Goal: Task Accomplishment & Management: Manage account settings

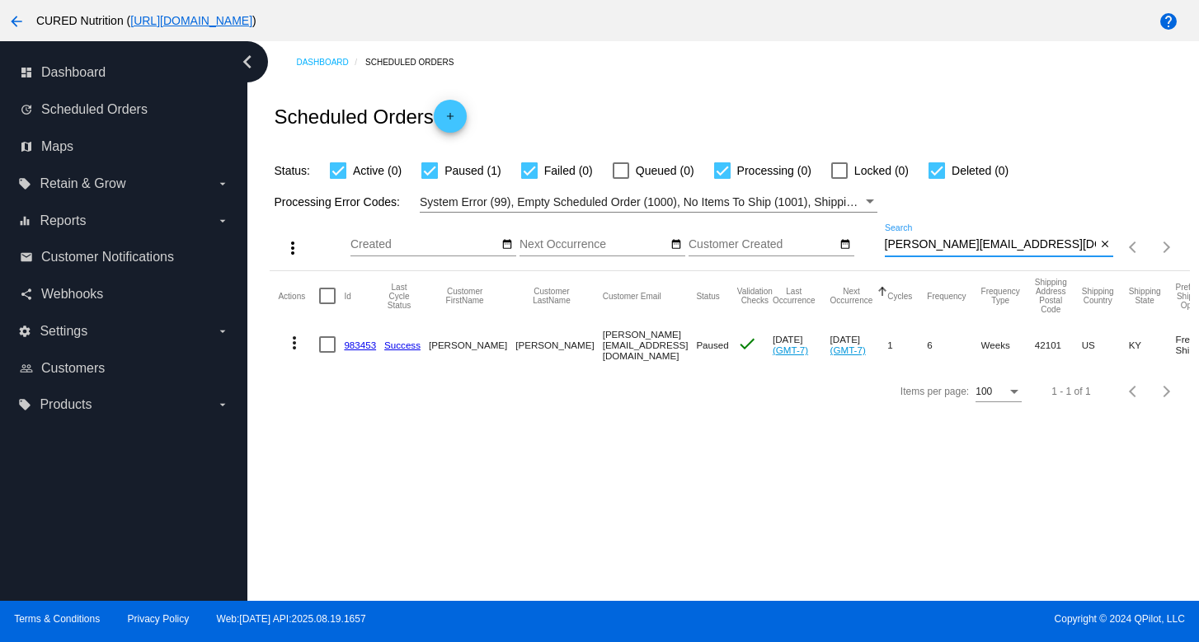
click at [952, 240] on input "[PERSON_NAME][EMAIL_ADDRESS][DOMAIN_NAME]" at bounding box center [991, 244] width 212 height 13
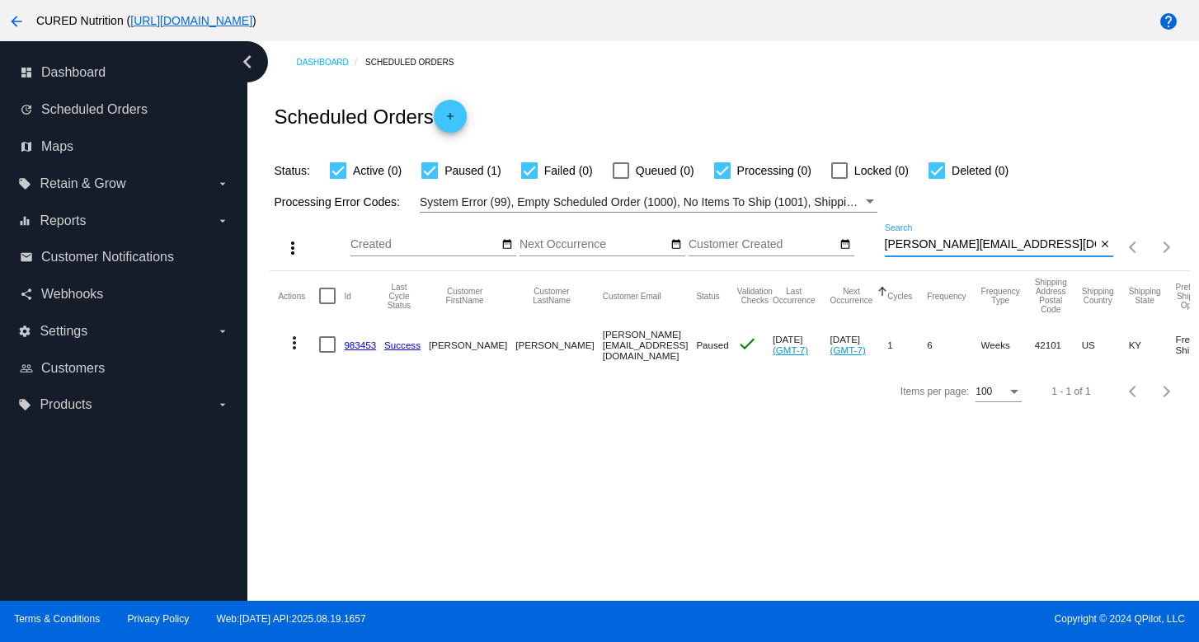
paste input "suzann_rodriguez"
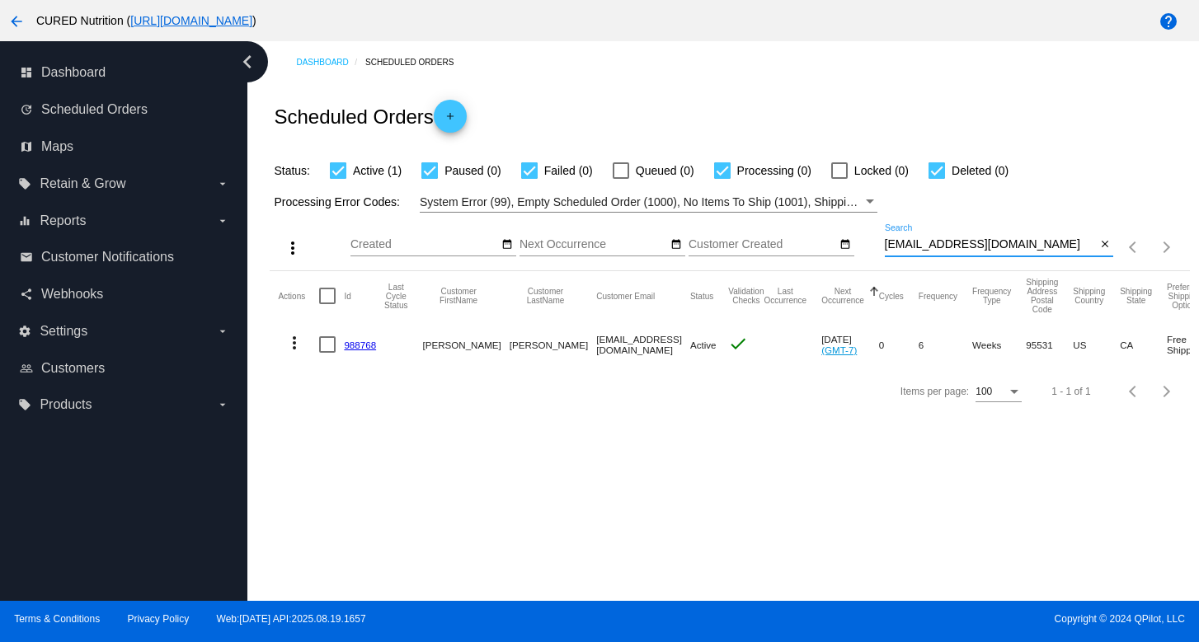
type input "[EMAIL_ADDRESS][DOMAIN_NAME]"
click at [364, 342] on link "988768" at bounding box center [360, 345] width 32 height 11
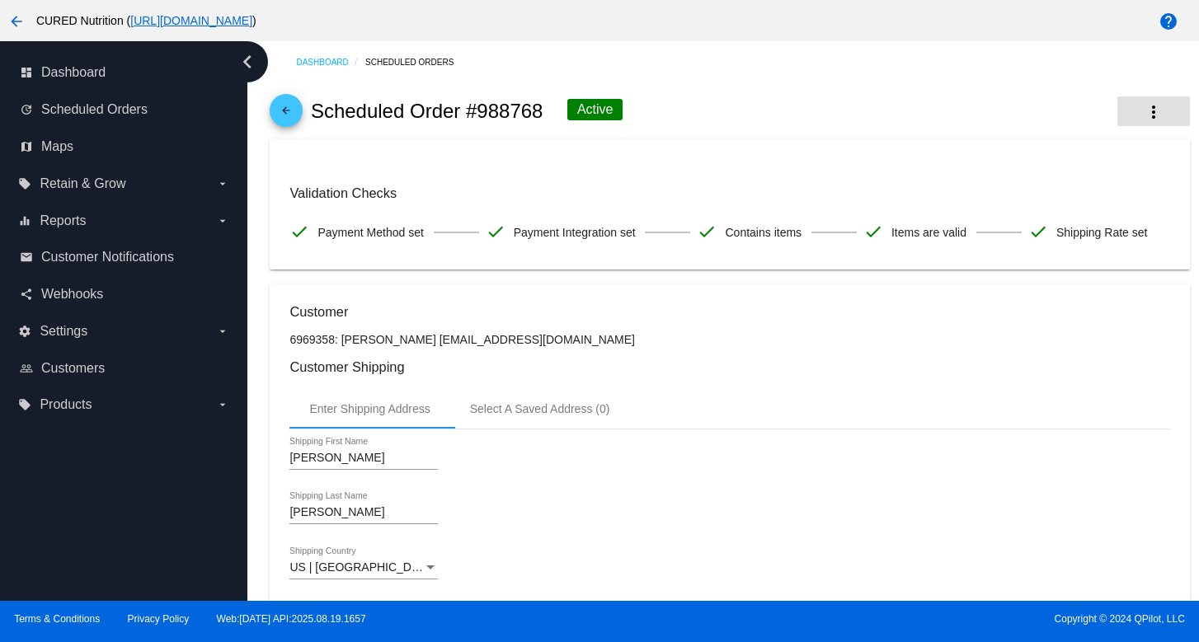
click at [1158, 107] on mat-icon "more_vert" at bounding box center [1154, 112] width 20 height 20
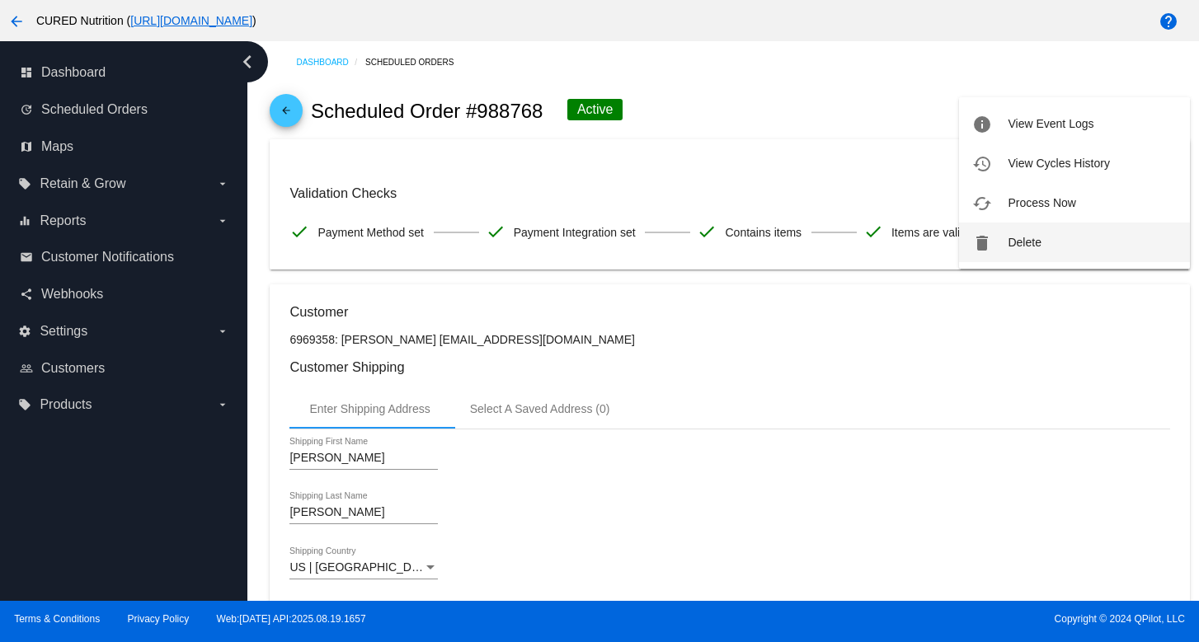
click at [1007, 241] on button "delete Delete" at bounding box center [1074, 243] width 231 height 40
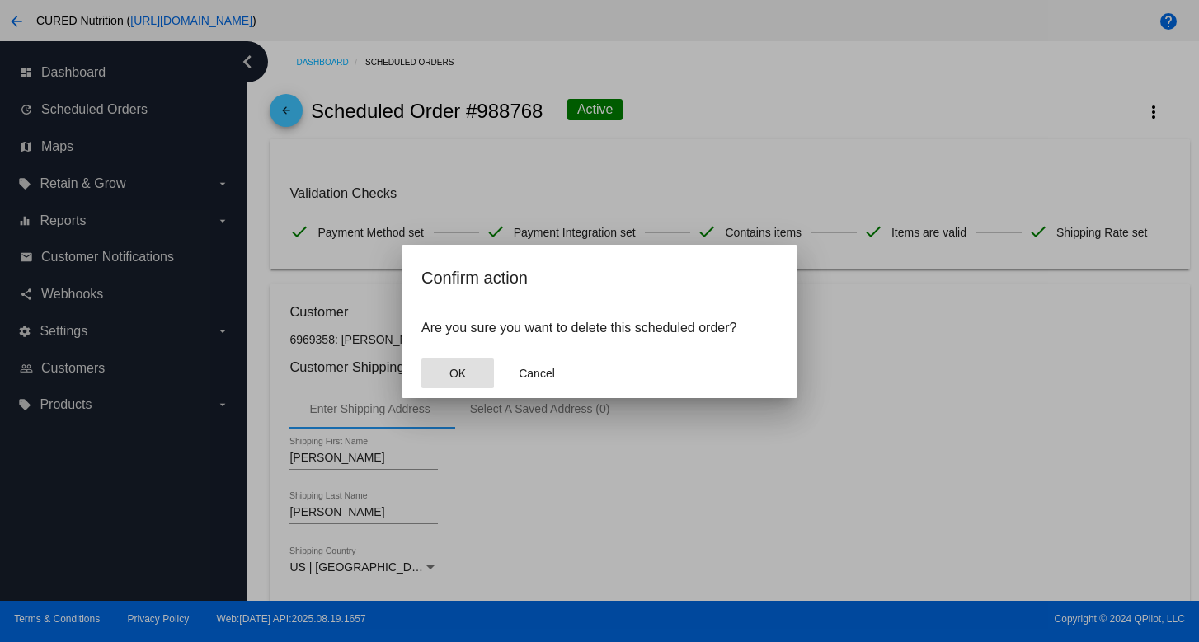
click at [483, 367] on button "OK" at bounding box center [457, 374] width 73 height 30
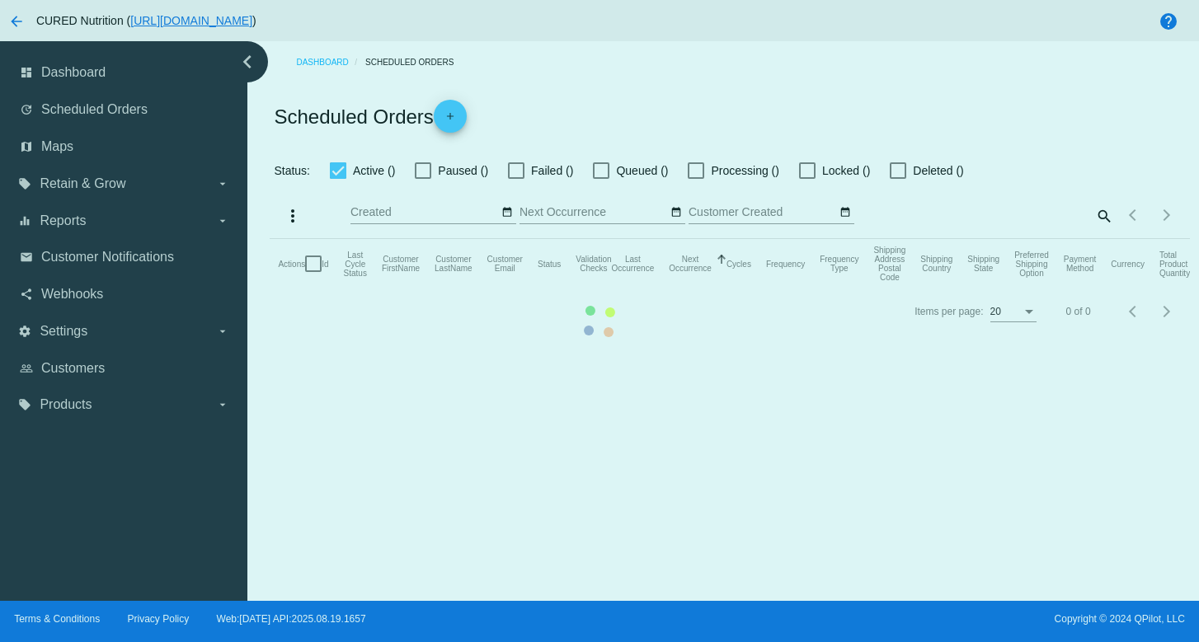
checkbox input "true"
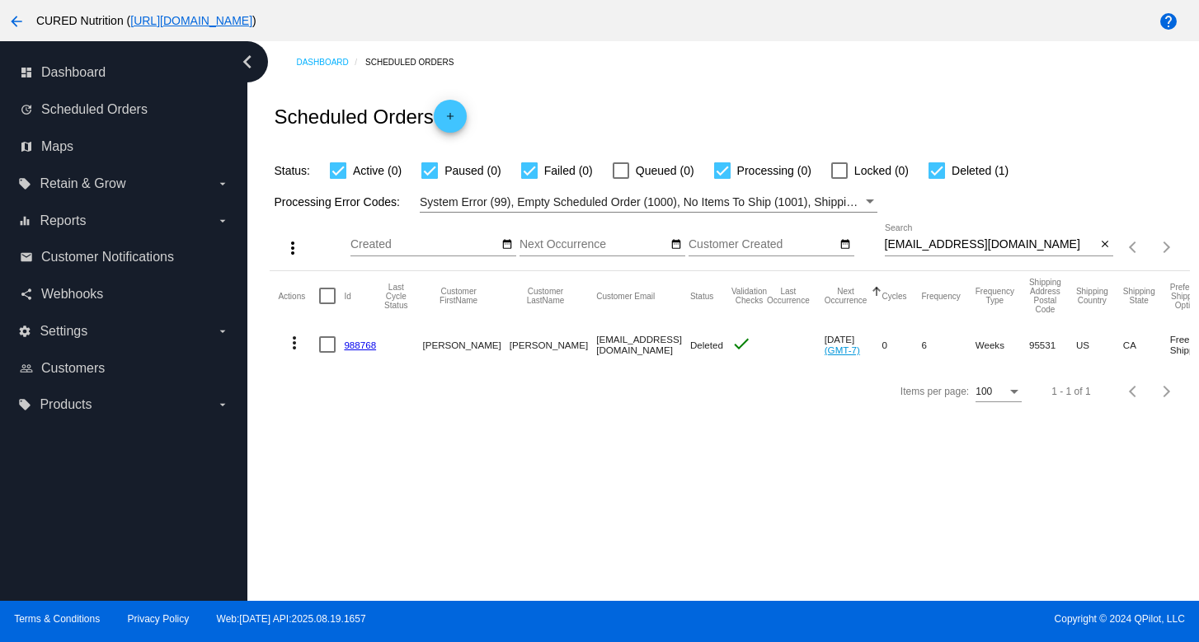
click at [916, 252] on input "[EMAIL_ADDRESS][DOMAIN_NAME]" at bounding box center [991, 244] width 212 height 13
paste input "bbeard82"
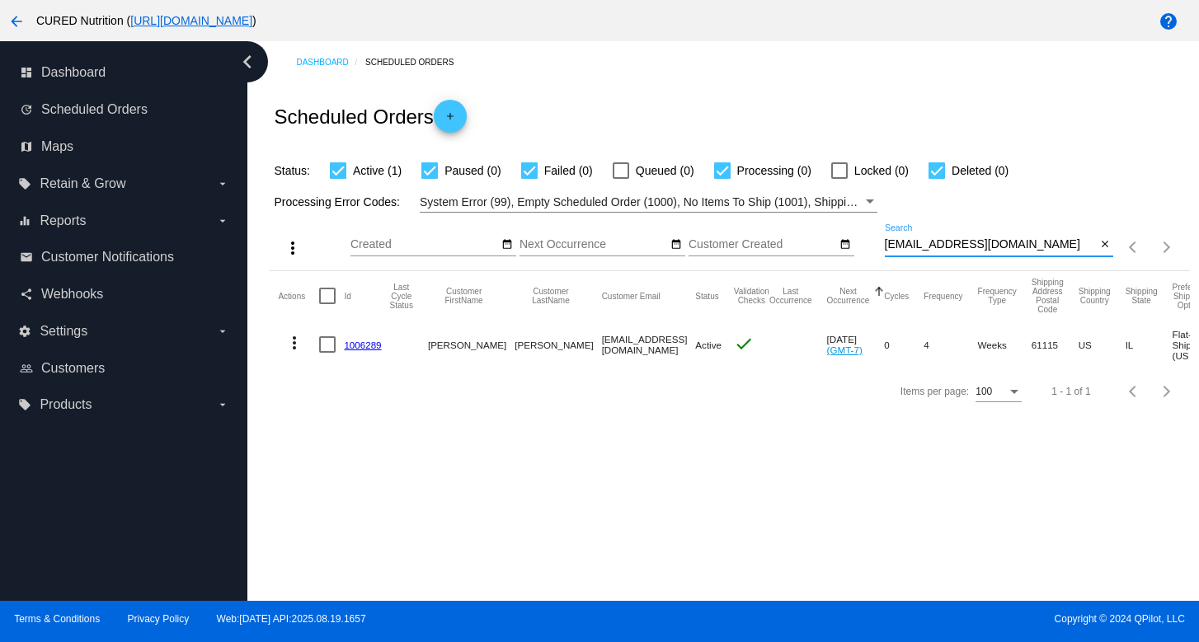
type input "[EMAIL_ADDRESS][DOMAIN_NAME]"
click at [375, 342] on link "1006289" at bounding box center [362, 345] width 37 height 11
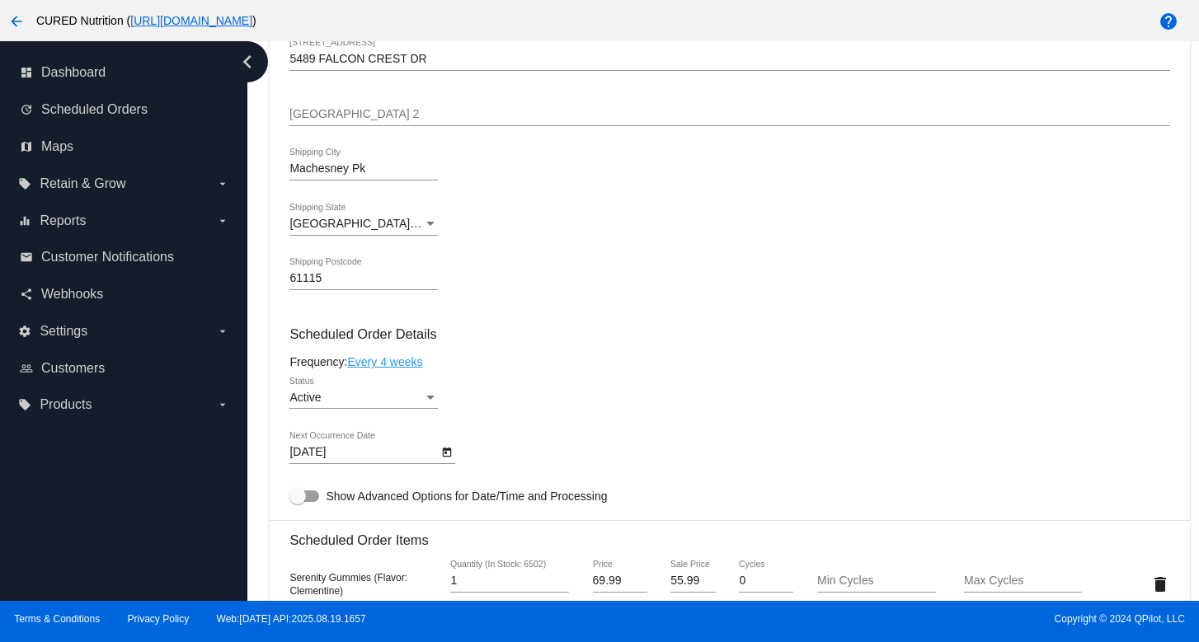
scroll to position [564, 0]
click at [411, 404] on div "Active" at bounding box center [356, 397] width 134 height 13
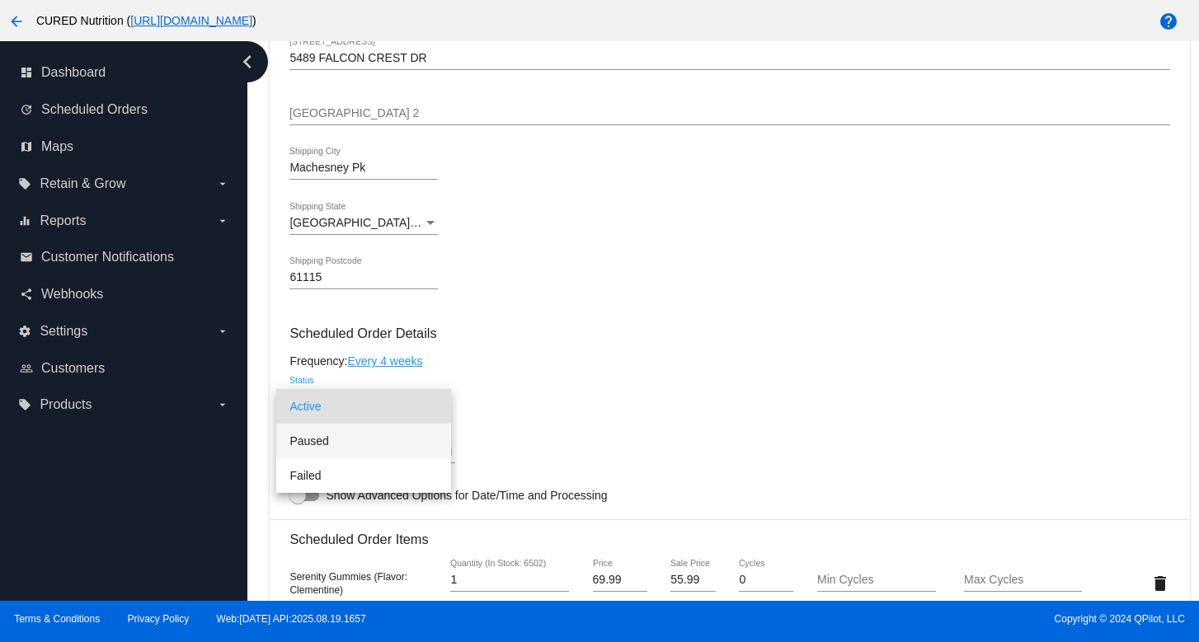
click at [407, 436] on span "Paused" at bounding box center [363, 441] width 148 height 35
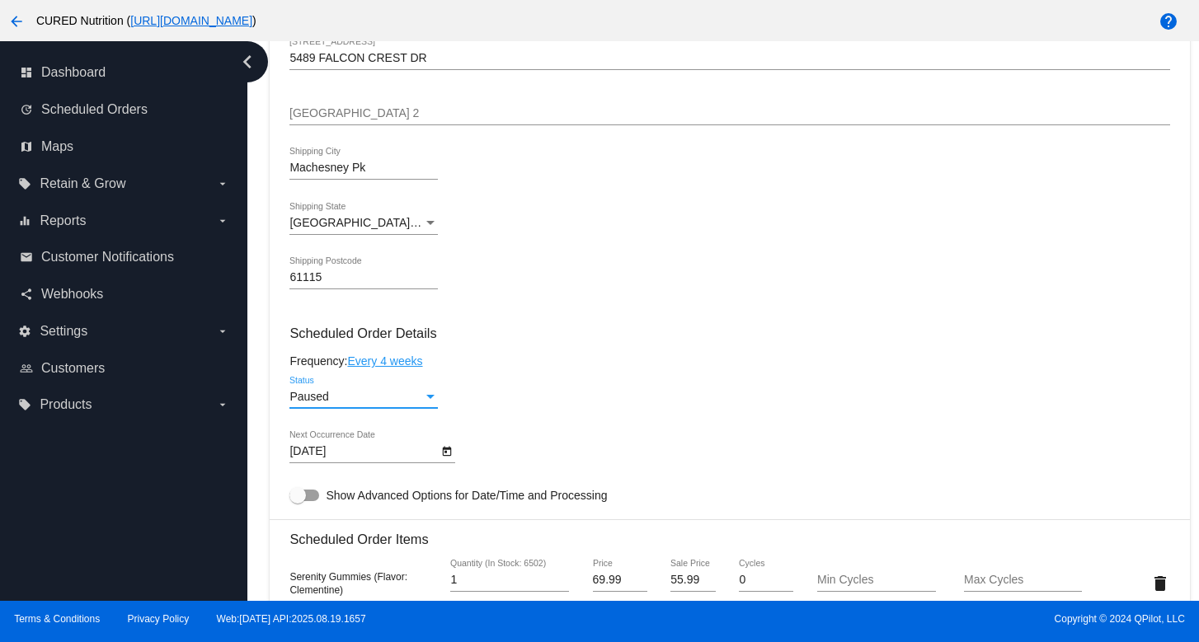
click at [528, 393] on div "Paused Status" at bounding box center [729, 399] width 880 height 47
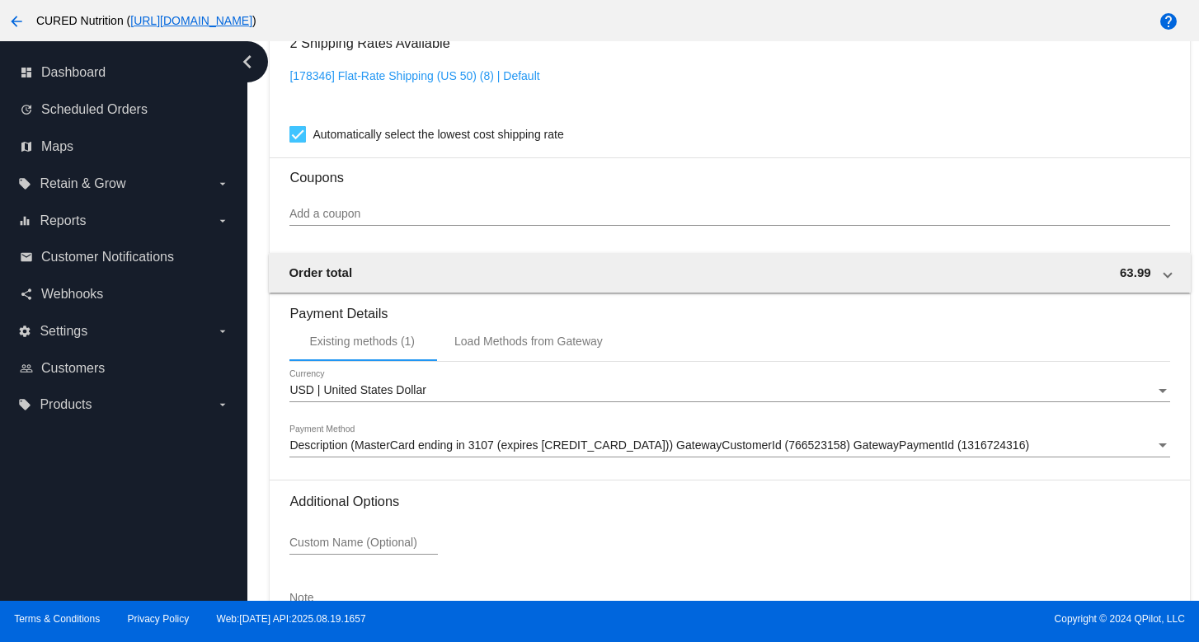
scroll to position [1394, 0]
